Goal: Find specific page/section: Find specific page/section

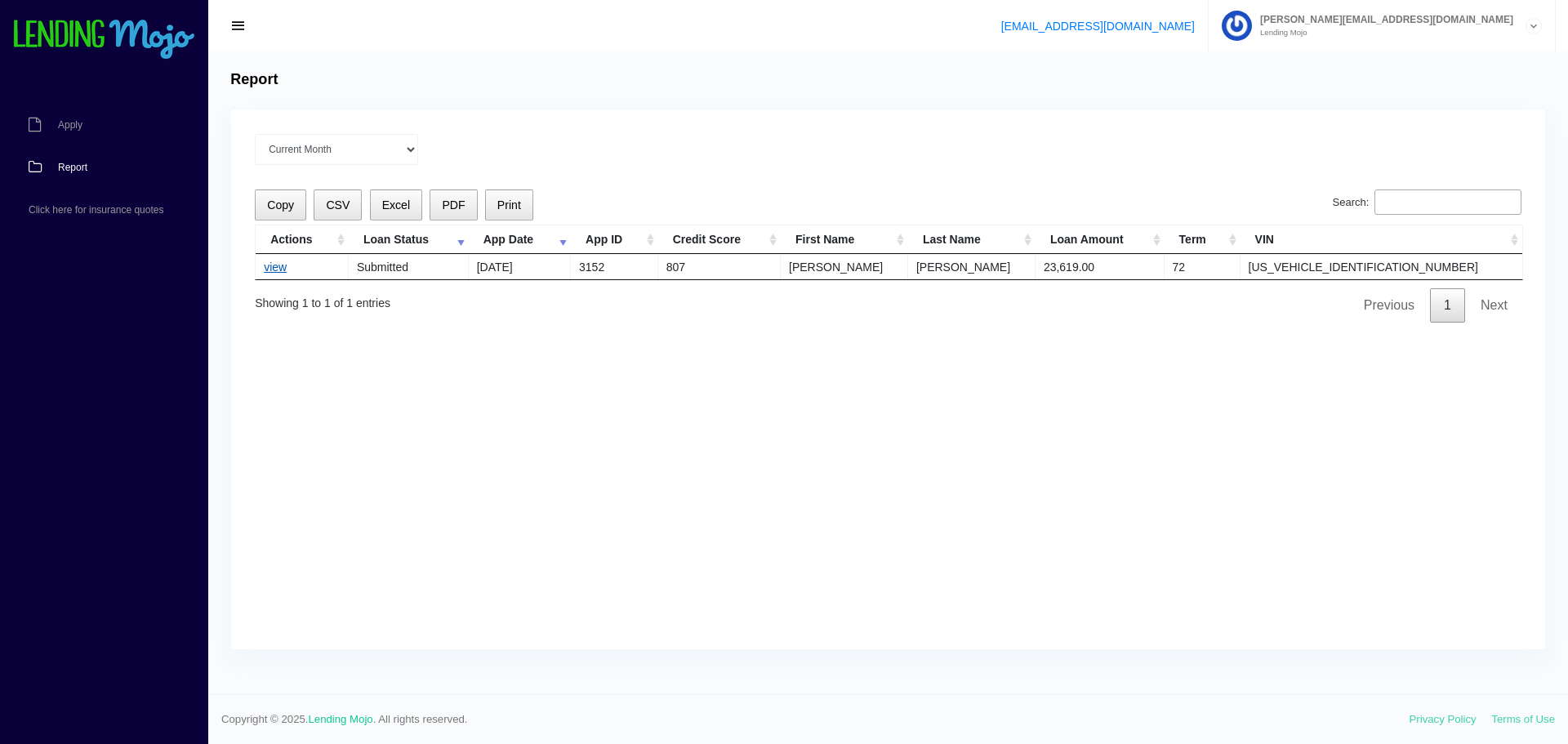
click at [269, 266] on link "view" at bounding box center [275, 268] width 23 height 13
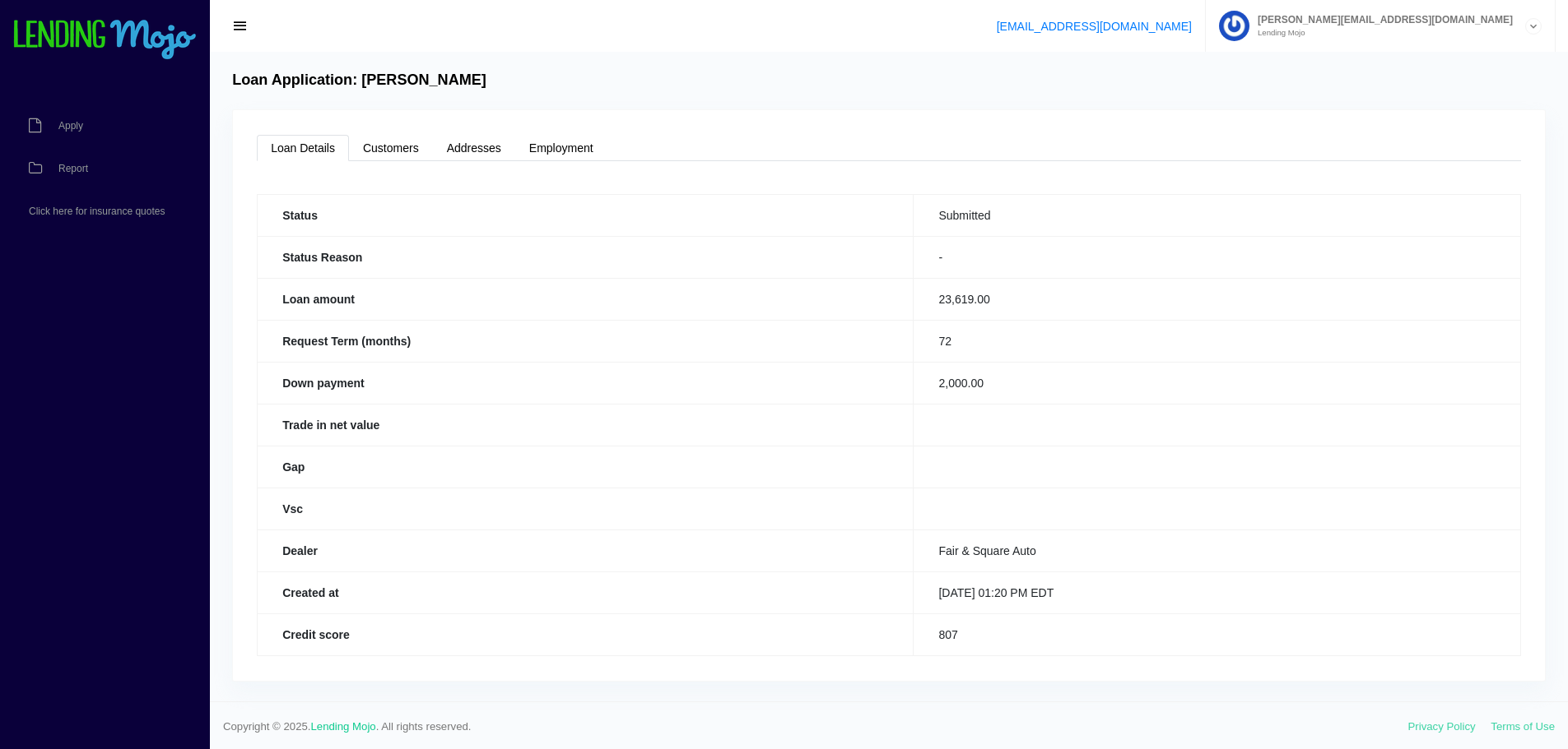
scroll to position [3, 0]
click at [99, 216] on span "Click here for insurance quotes" at bounding box center [96, 212] width 136 height 10
click at [90, 163] on link "Report" at bounding box center [96, 168] width 193 height 43
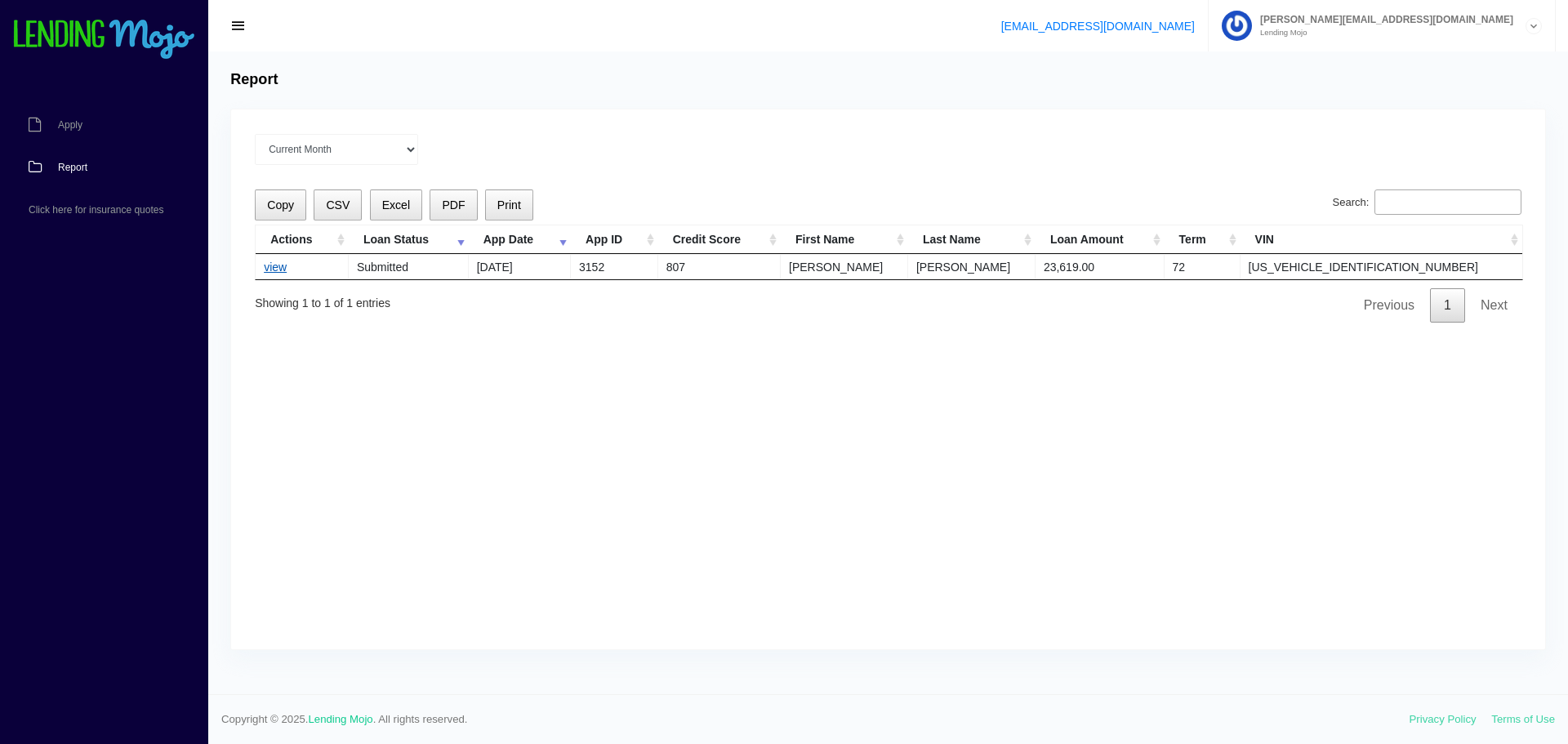
click at [263, 264] on link "view" at bounding box center [275, 268] width 23 height 13
